Goal: Task Accomplishment & Management: Manage account settings

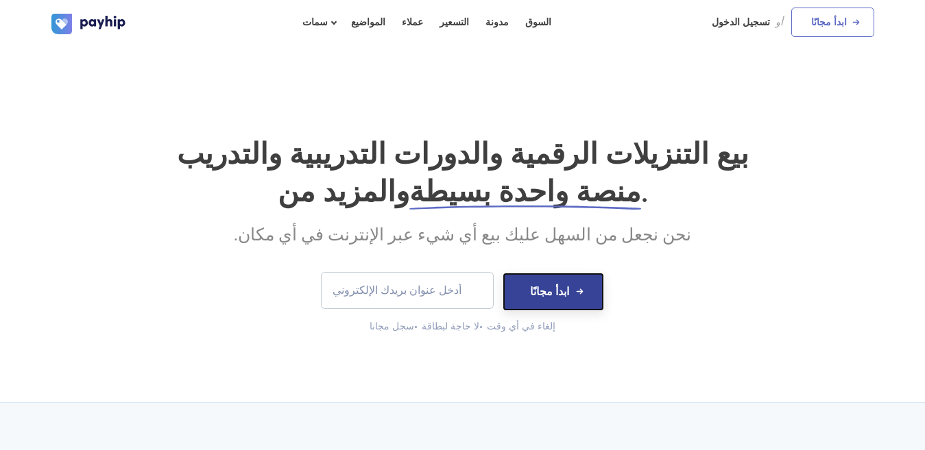
click at [574, 296] on button "ابدأ مجانًا" at bounding box center [553, 292] width 101 height 38
click at [343, 39] on li "المواضيع" at bounding box center [368, 22] width 51 height 45
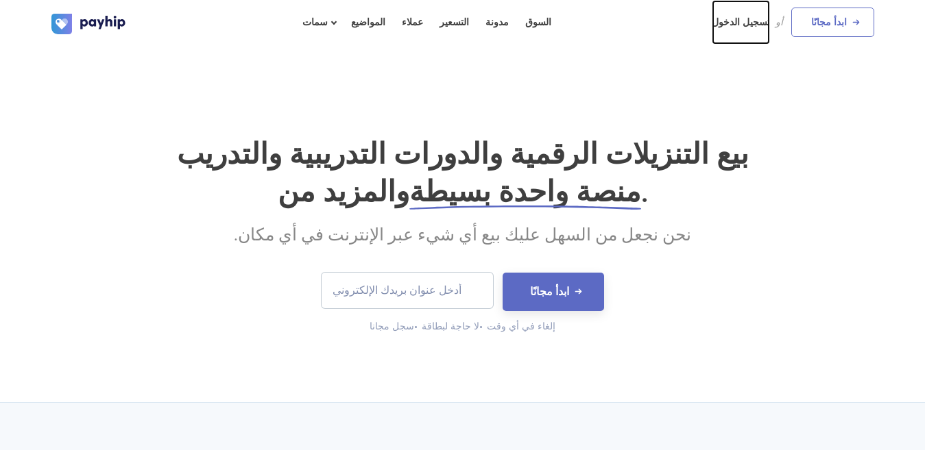
click at [754, 24] on font "تسجيل الدخول" at bounding box center [741, 22] width 58 height 12
